Goal: Task Accomplishment & Management: Use online tool/utility

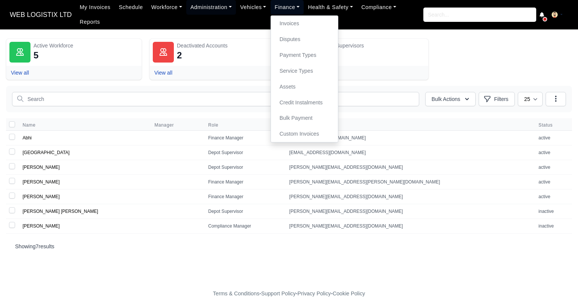
click at [290, 12] on link "Finance" at bounding box center [287, 7] width 33 height 15
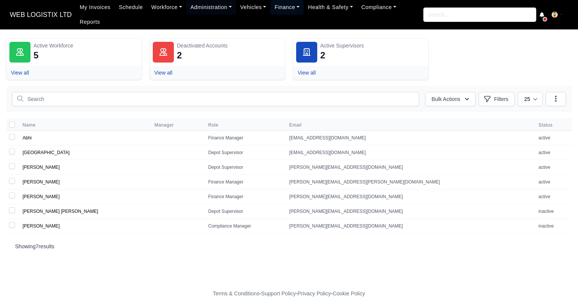
click at [290, 12] on link "Finance" at bounding box center [287, 7] width 33 height 15
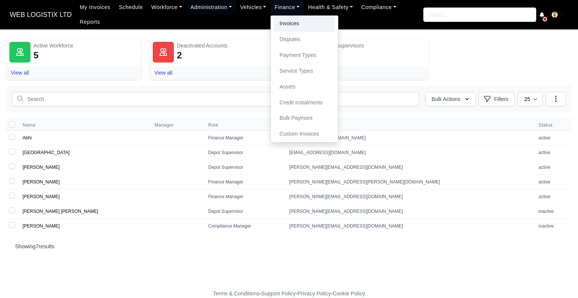
click at [287, 30] on link "Invoices" at bounding box center [304, 24] width 61 height 16
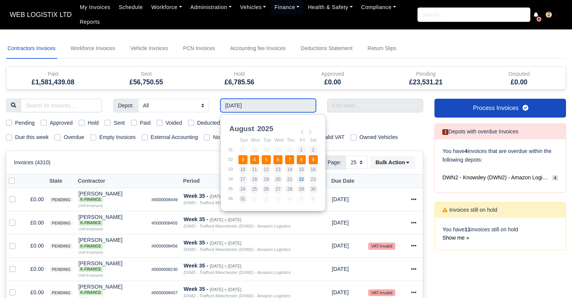
type input "[DATE] - [DATE]"
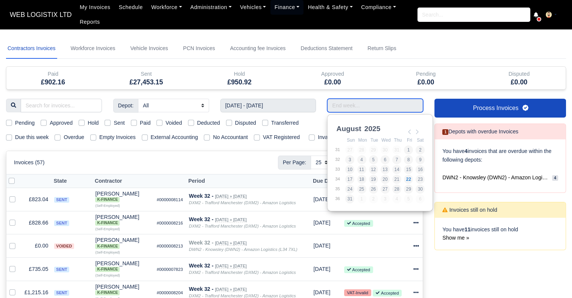
click at [385, 102] on input "Use the arrow keys to pick a date" at bounding box center [375, 106] width 96 height 14
type input "[DATE] - [DATE]"
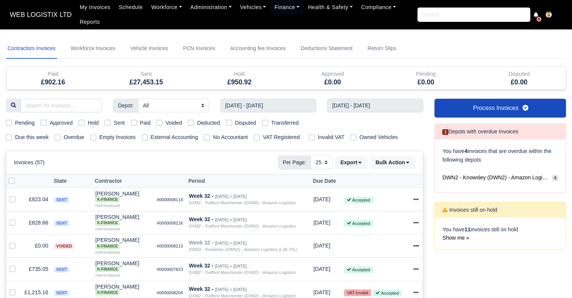
click at [104, 122] on div "Pending Approved Hold Sent Paid Voided Deducted Disputed Transferred" at bounding box center [214, 123] width 429 height 9
click at [114, 121] on label "Sent" at bounding box center [119, 123] width 11 height 9
checkbox input "true"
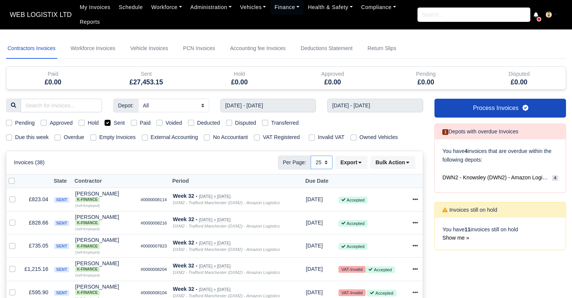
select select "50"
click at [311, 155] on select "10 25 50" at bounding box center [322, 162] width 22 height 14
click at [384, 158] on button "Bulk Action" at bounding box center [393, 162] width 45 height 13
click at [357, 163] on button "Export" at bounding box center [352, 162] width 32 height 13
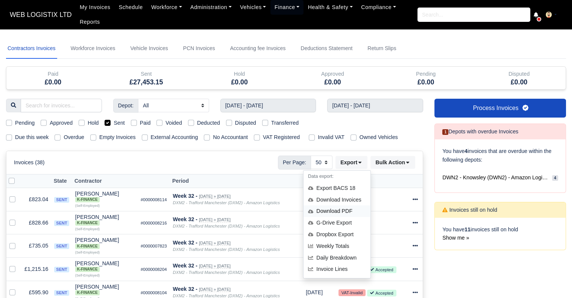
click at [347, 208] on div "Download PDF" at bounding box center [337, 211] width 67 height 12
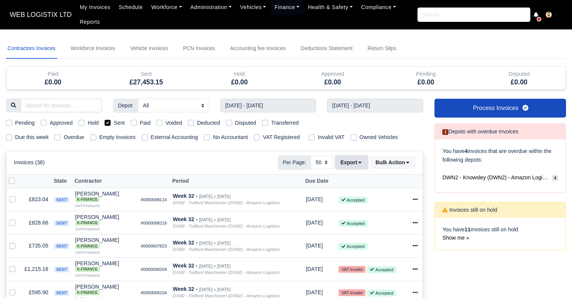
click at [350, 162] on button "Export" at bounding box center [352, 162] width 32 height 13
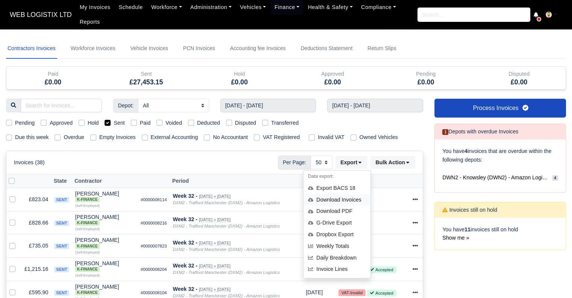
click at [348, 197] on div "Download Invoices" at bounding box center [337, 200] width 67 height 12
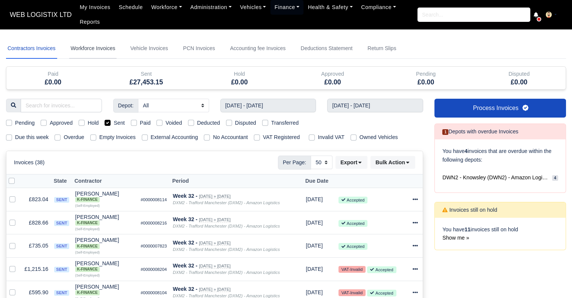
click at [86, 47] on link "Workforce Invoices" at bounding box center [93, 48] width 48 height 20
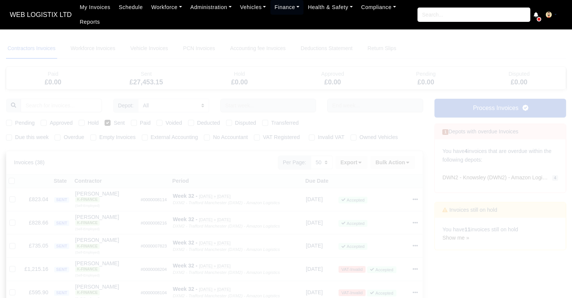
select select
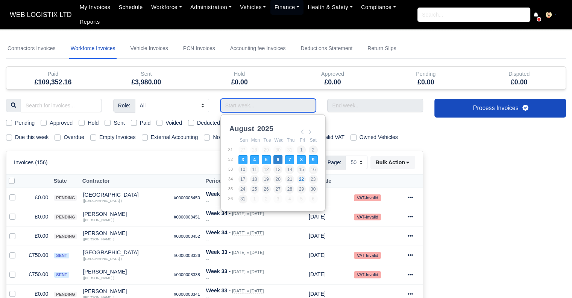
click at [250, 103] on input "Use the arrow keys to pick a date" at bounding box center [268, 106] width 96 height 14
type input "[DATE] - [DATE]"
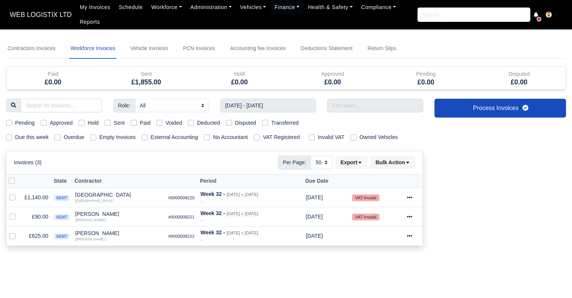
click at [114, 123] on label "Sent" at bounding box center [119, 123] width 11 height 9
click at [106, 123] on input "Sent" at bounding box center [108, 122] width 6 height 6
checkbox input "true"
click at [381, 159] on button "Bulk Action" at bounding box center [393, 162] width 45 height 13
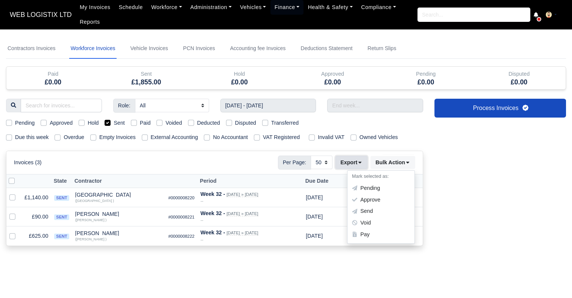
click at [354, 161] on button "Export" at bounding box center [352, 162] width 32 height 13
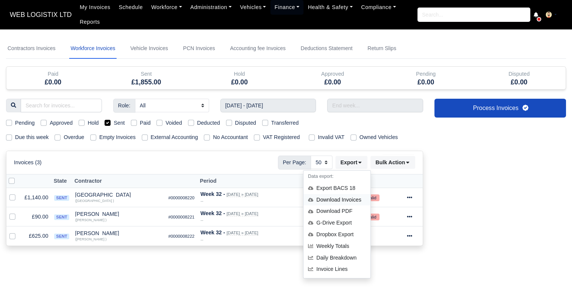
click at [354, 199] on div "Download Invoices" at bounding box center [337, 200] width 67 height 12
